Goal: Information Seeking & Learning: Check status

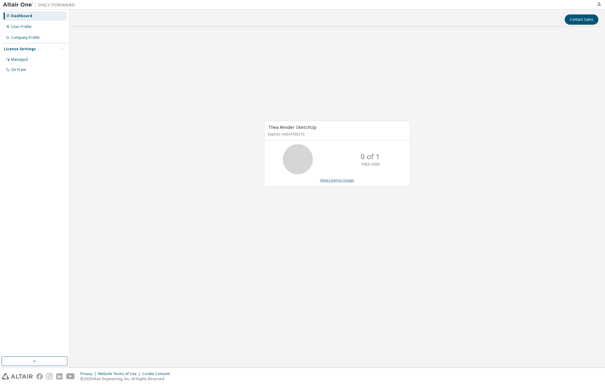
click at [339, 179] on link "View License Usage" at bounding box center [337, 179] width 34 height 5
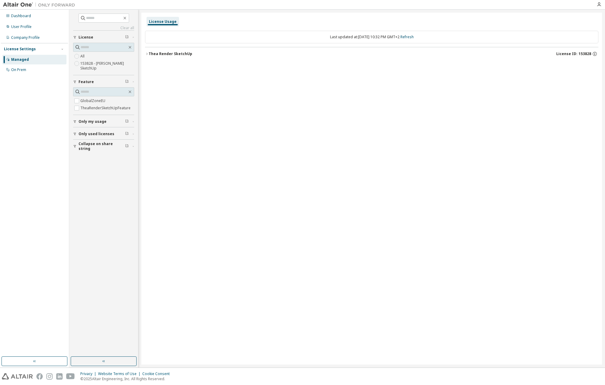
click at [86, 65] on label "153828 - [PERSON_NAME] SketchUp" at bounding box center [107, 66] width 54 height 12
click at [564, 55] on span "License ID: 153828" at bounding box center [573, 53] width 35 height 5
click at [93, 64] on label "153828 - [PERSON_NAME] SketchUp" at bounding box center [107, 66] width 54 height 12
click at [128, 46] on icon "button" at bounding box center [129, 47] width 5 height 5
click at [189, 55] on div "Thea Render SketchUp" at bounding box center [171, 53] width 44 height 5
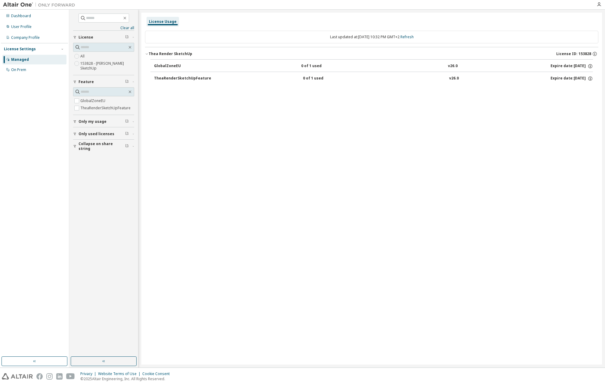
click at [95, 123] on span "Only my usage" at bounding box center [92, 121] width 28 height 5
click at [85, 152] on span "Only used licenses" at bounding box center [96, 151] width 36 height 5
click at [172, 23] on div "License Usage" at bounding box center [163, 21] width 28 height 5
click at [35, 25] on div "User Profile" at bounding box center [34, 27] width 64 height 10
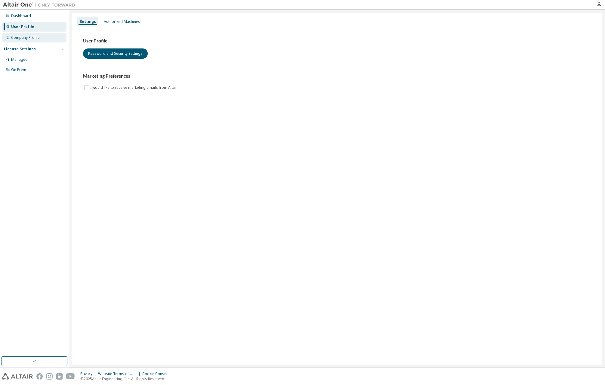
click at [23, 37] on div "Company Profile" at bounding box center [25, 37] width 29 height 5
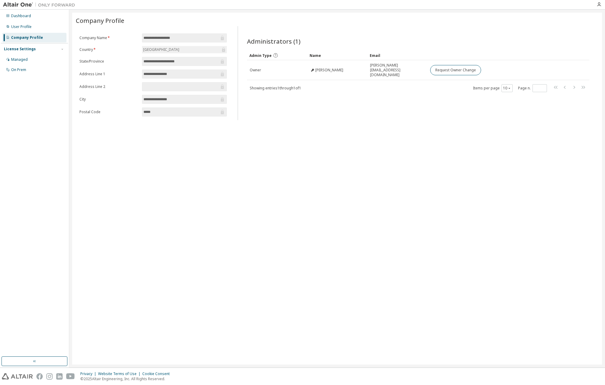
click at [31, 51] on div "License Settings" at bounding box center [34, 48] width 61 height 5
click at [31, 49] on div "License Settings" at bounding box center [20, 49] width 32 height 5
click at [21, 60] on div "Managed" at bounding box center [19, 59] width 17 height 5
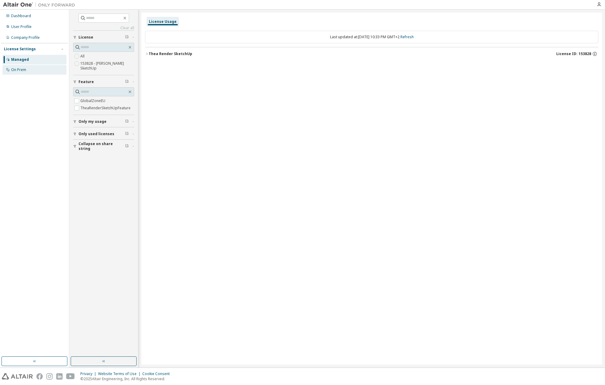
click at [24, 69] on div "On Prem" at bounding box center [18, 69] width 15 height 5
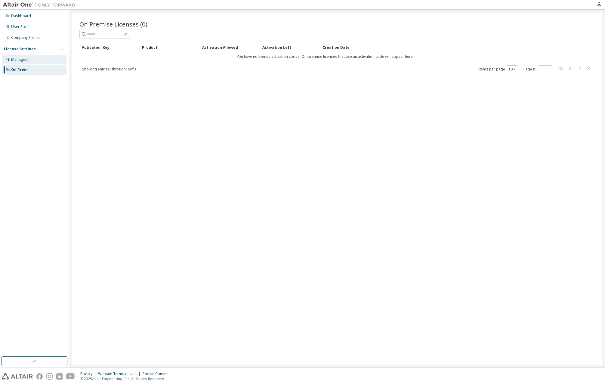
click at [25, 60] on div "Managed" at bounding box center [19, 59] width 17 height 5
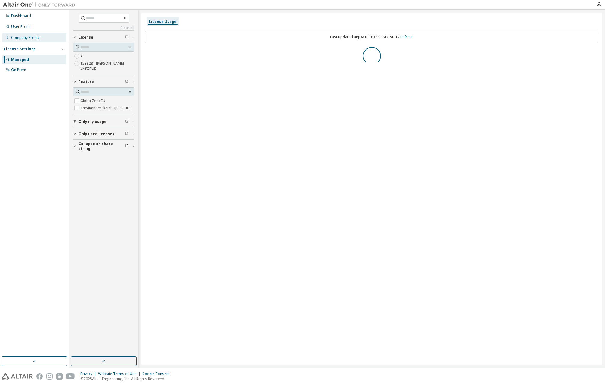
click at [29, 41] on div "Company Profile" at bounding box center [34, 38] width 64 height 10
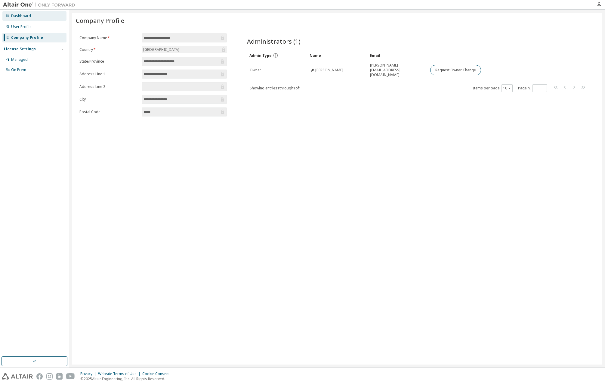
click at [33, 16] on div "Dashboard" at bounding box center [34, 16] width 64 height 10
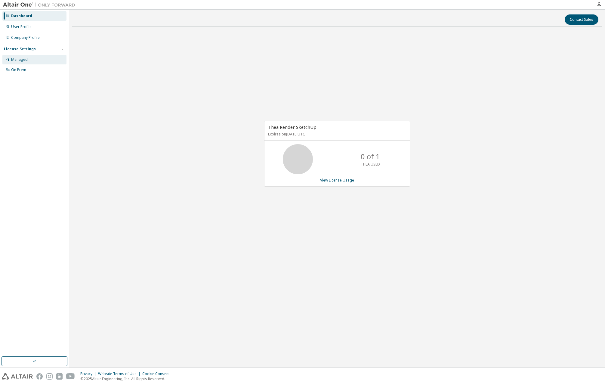
click at [16, 63] on div "Managed" at bounding box center [34, 60] width 64 height 10
click at [335, 178] on link "View License Usage" at bounding box center [337, 179] width 34 height 5
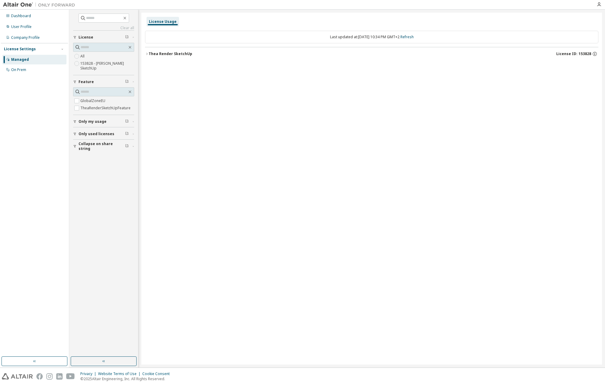
click at [568, 52] on span "License ID: 153828" at bounding box center [573, 53] width 35 height 5
click at [552, 77] on div "Expire date: [DATE]" at bounding box center [571, 78] width 42 height 5
click at [29, 364] on button "button" at bounding box center [35, 361] width 66 height 10
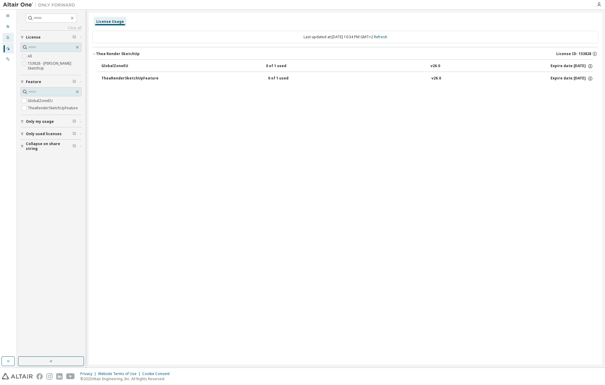
click at [10, 36] on div "Company Profile" at bounding box center [7, 38] width 11 height 10
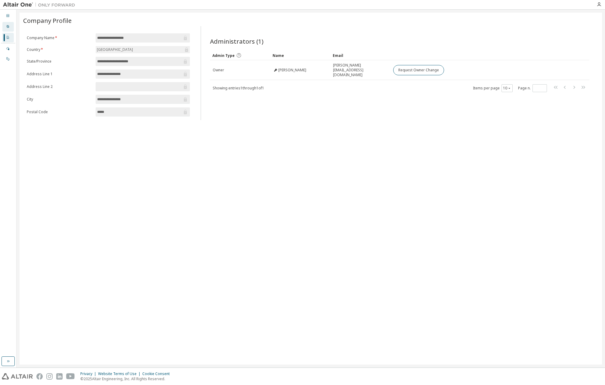
click at [11, 28] on div "User Profile" at bounding box center [7, 27] width 11 height 10
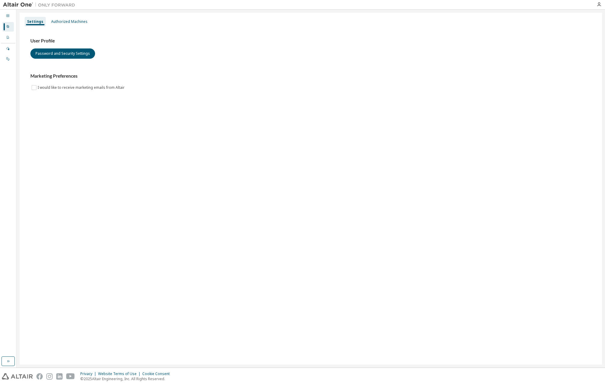
click at [14, 58] on div "Managed On Prem" at bounding box center [8, 54] width 14 height 20
click at [10, 58] on div "On Prem" at bounding box center [7, 59] width 11 height 10
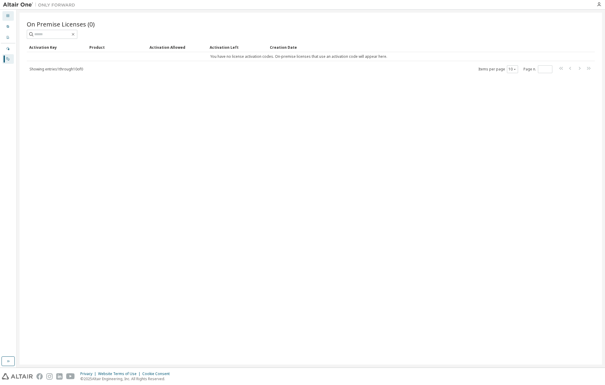
click at [11, 16] on div "Dashboard" at bounding box center [7, 16] width 11 height 10
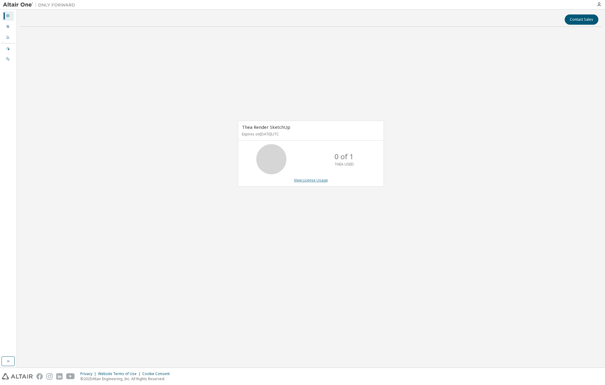
click at [306, 178] on link "View License Usage" at bounding box center [311, 179] width 34 height 5
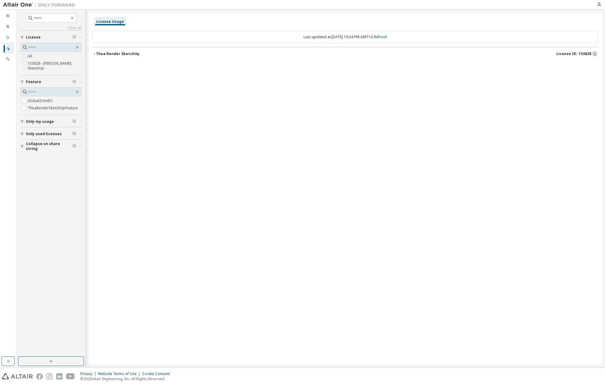
click at [357, 33] on div "Last updated at: [DATE] 10:34 PM GMT+2 Refresh" at bounding box center [345, 37] width 506 height 13
click at [578, 54] on span "License ID: 153828" at bounding box center [573, 53] width 35 height 5
click at [579, 63] on div "Expire date: [DATE]" at bounding box center [571, 65] width 42 height 5
click at [590, 66] on icon "button" at bounding box center [589, 65] width 5 height 5
click at [486, 124] on div "License Usage Last updated at: [DATE] 10:34 PM GMT+2 Refresh [PERSON_NAME] Sket…" at bounding box center [345, 188] width 513 height 351
